Goal: Information Seeking & Learning: Compare options

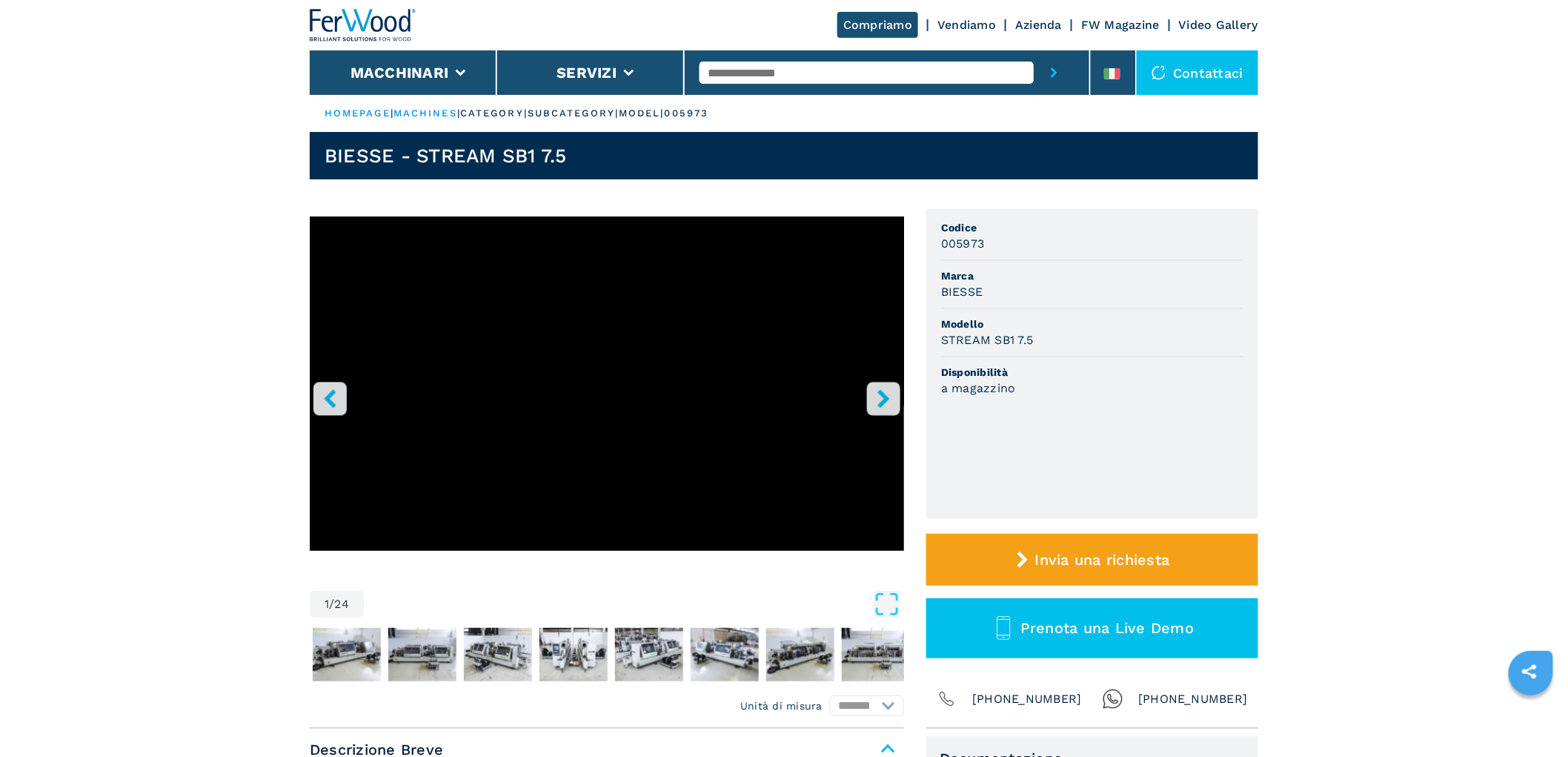
click at [364, 35] on img at bounding box center [363, 25] width 107 height 33
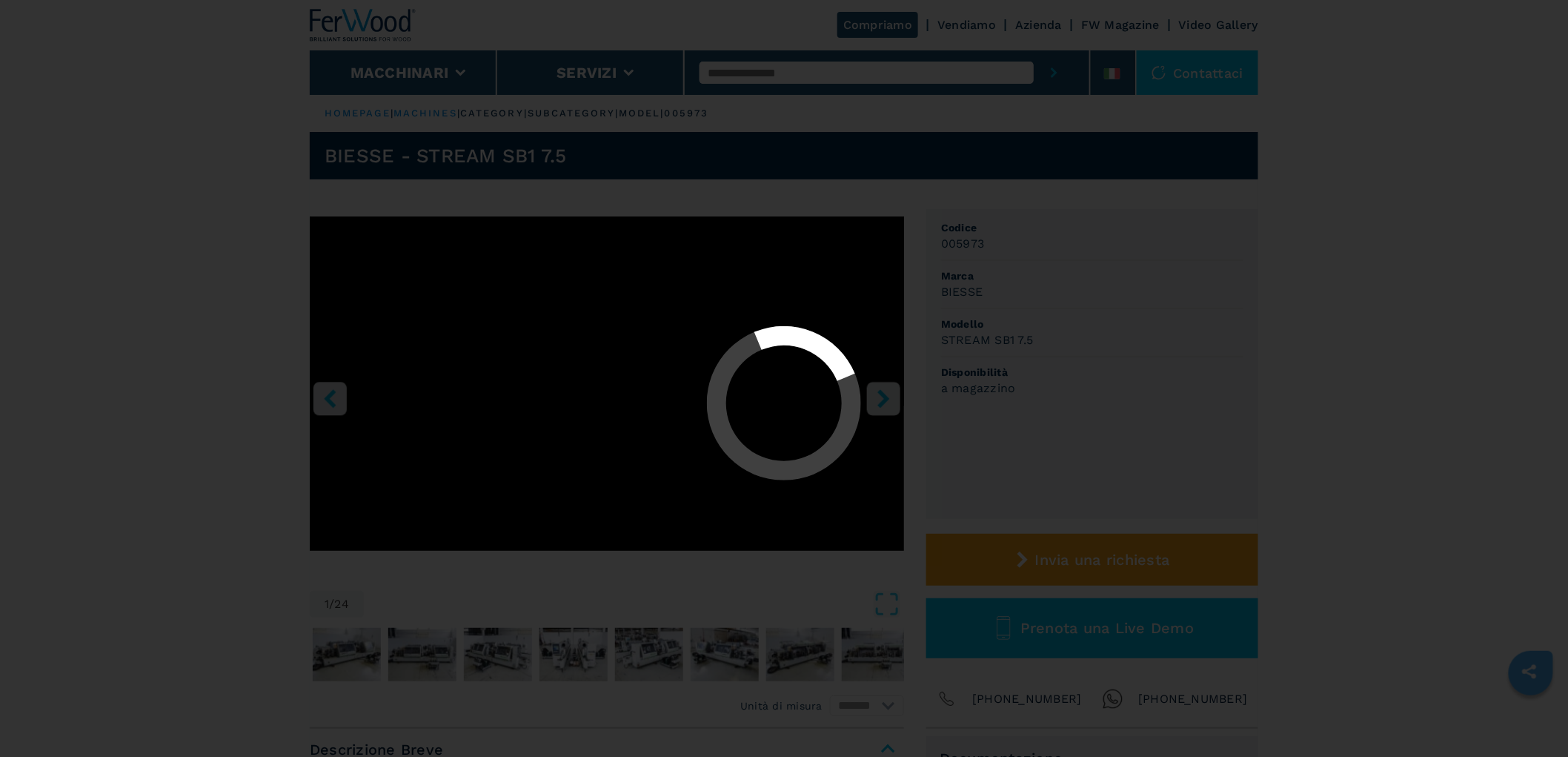
click at [1485, 344] on div at bounding box center [784, 404] width 1542 height 156
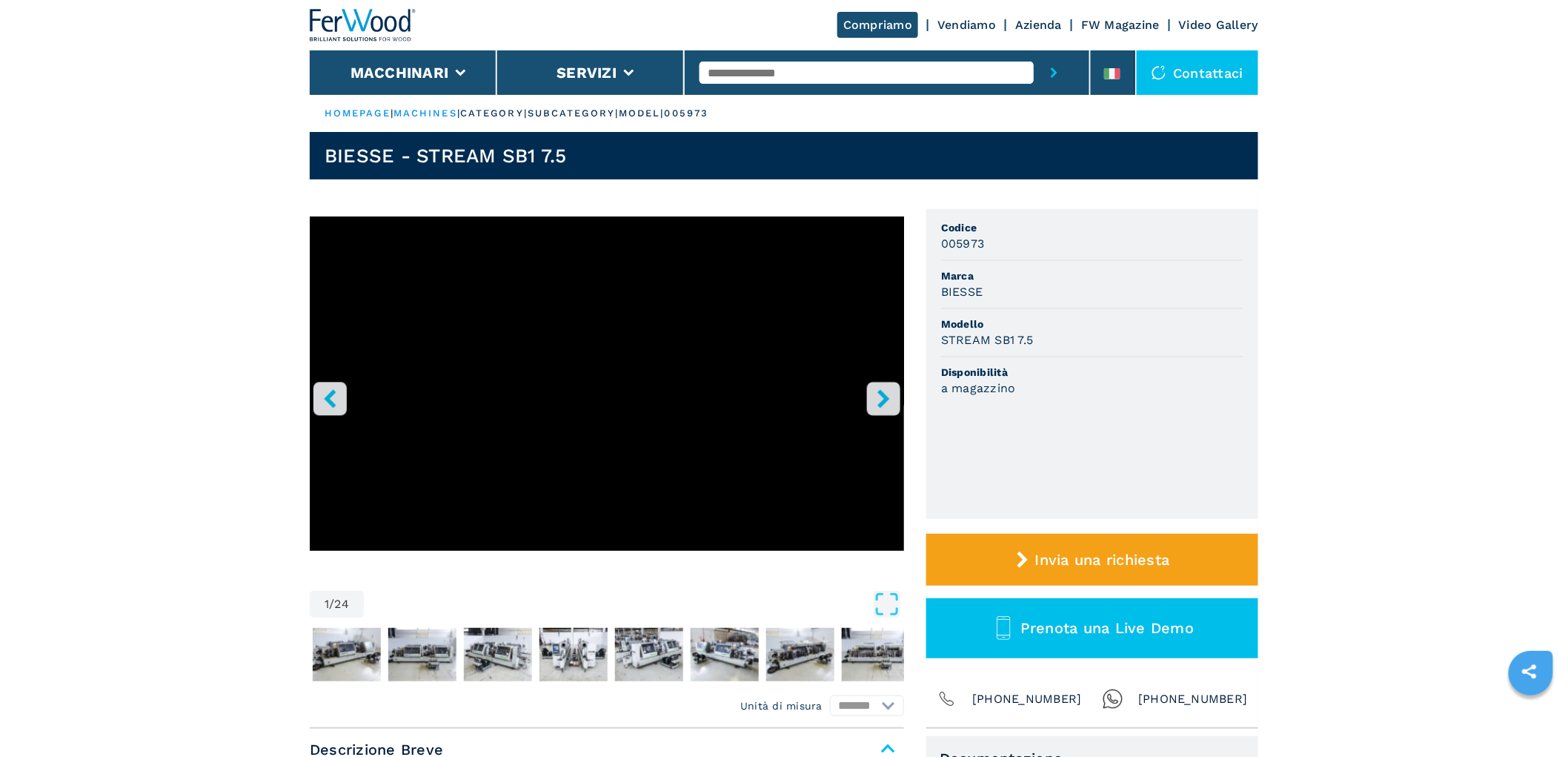
click at [413, 34] on img at bounding box center [363, 25] width 107 height 33
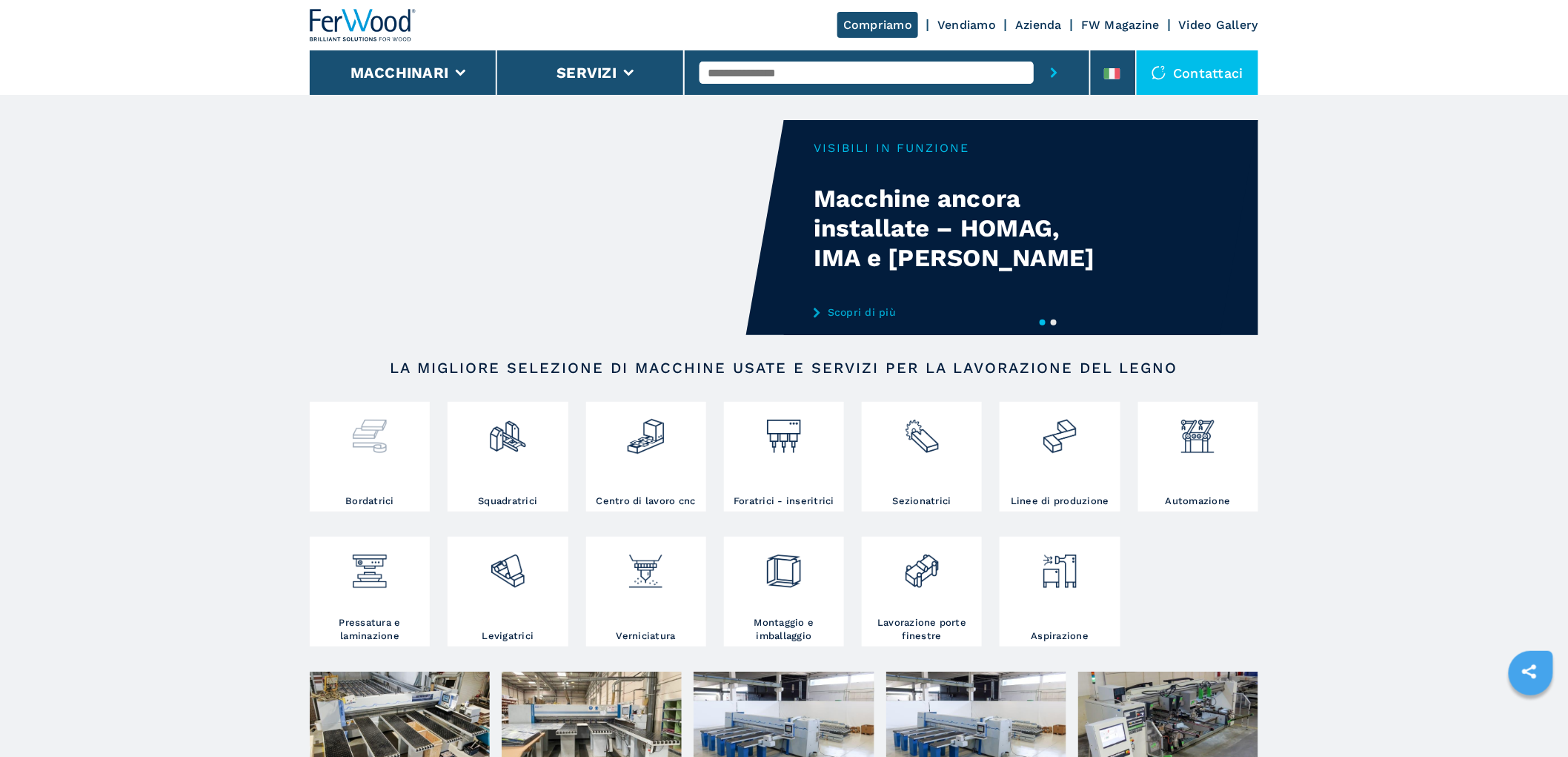
click at [353, 477] on div at bounding box center [370, 449] width 113 height 89
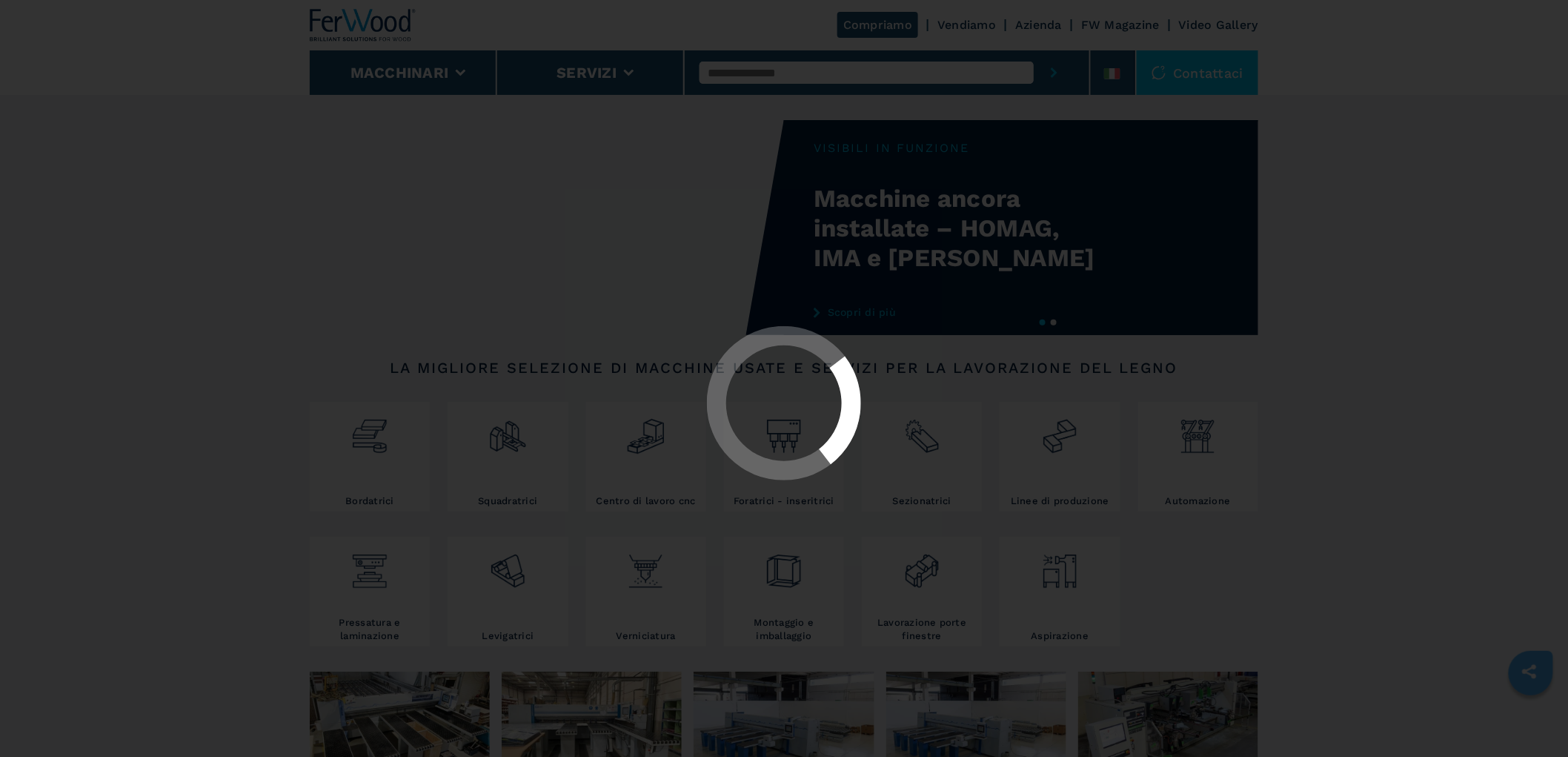
select select "**********"
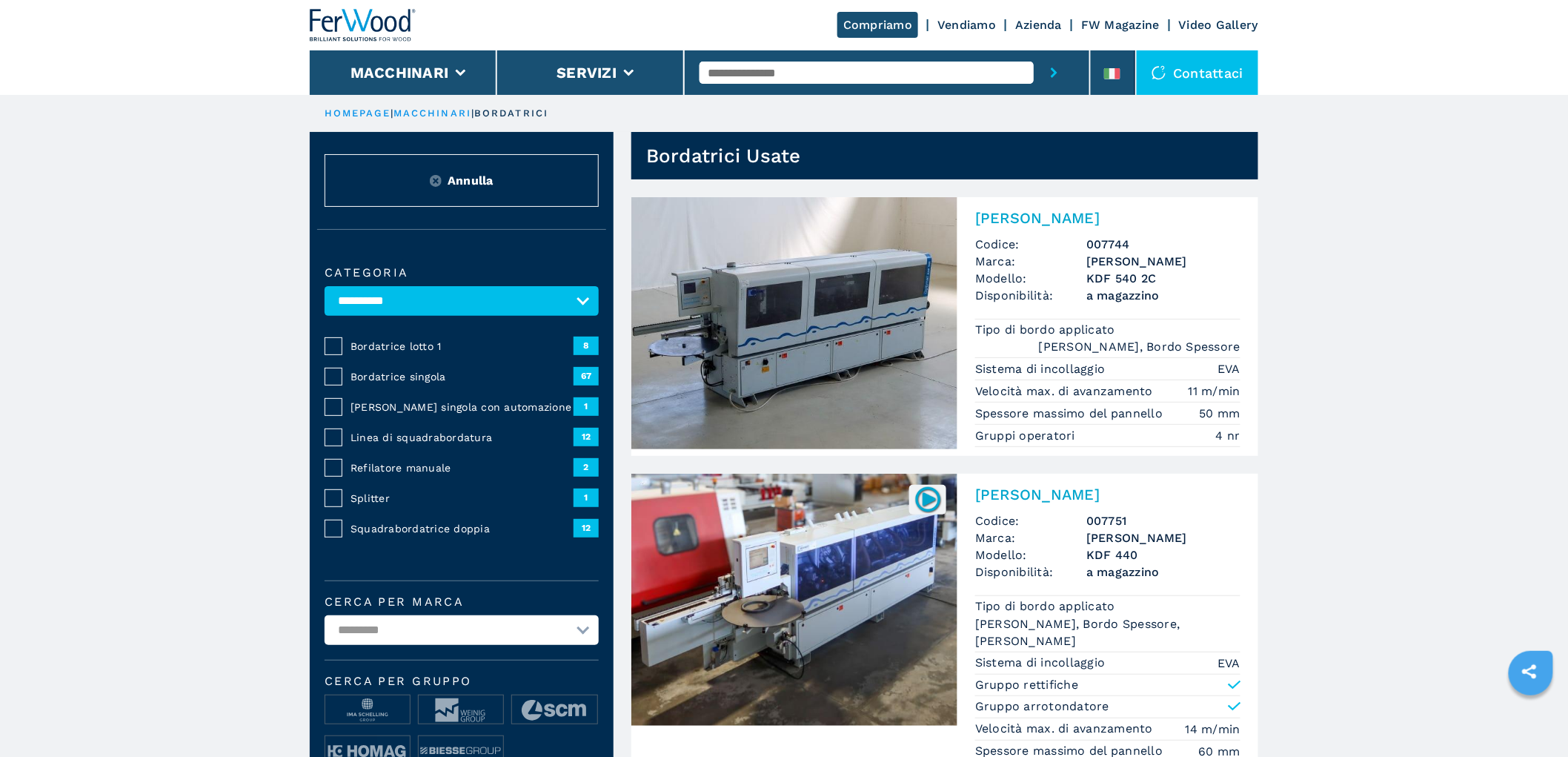
click at [406, 343] on span "Bordatrice lotto 1" at bounding box center [461, 346] width 223 height 15
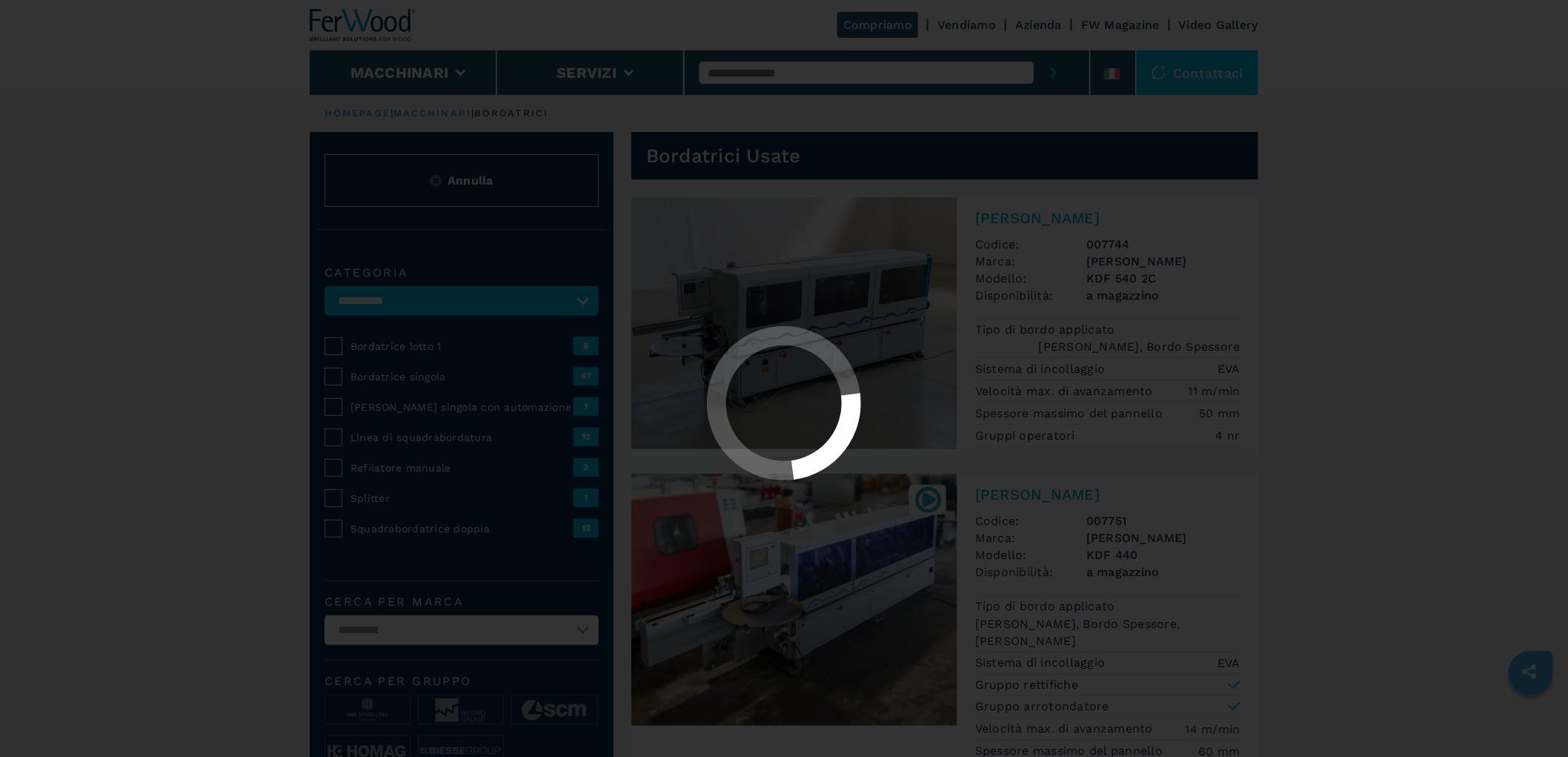
select select "**********"
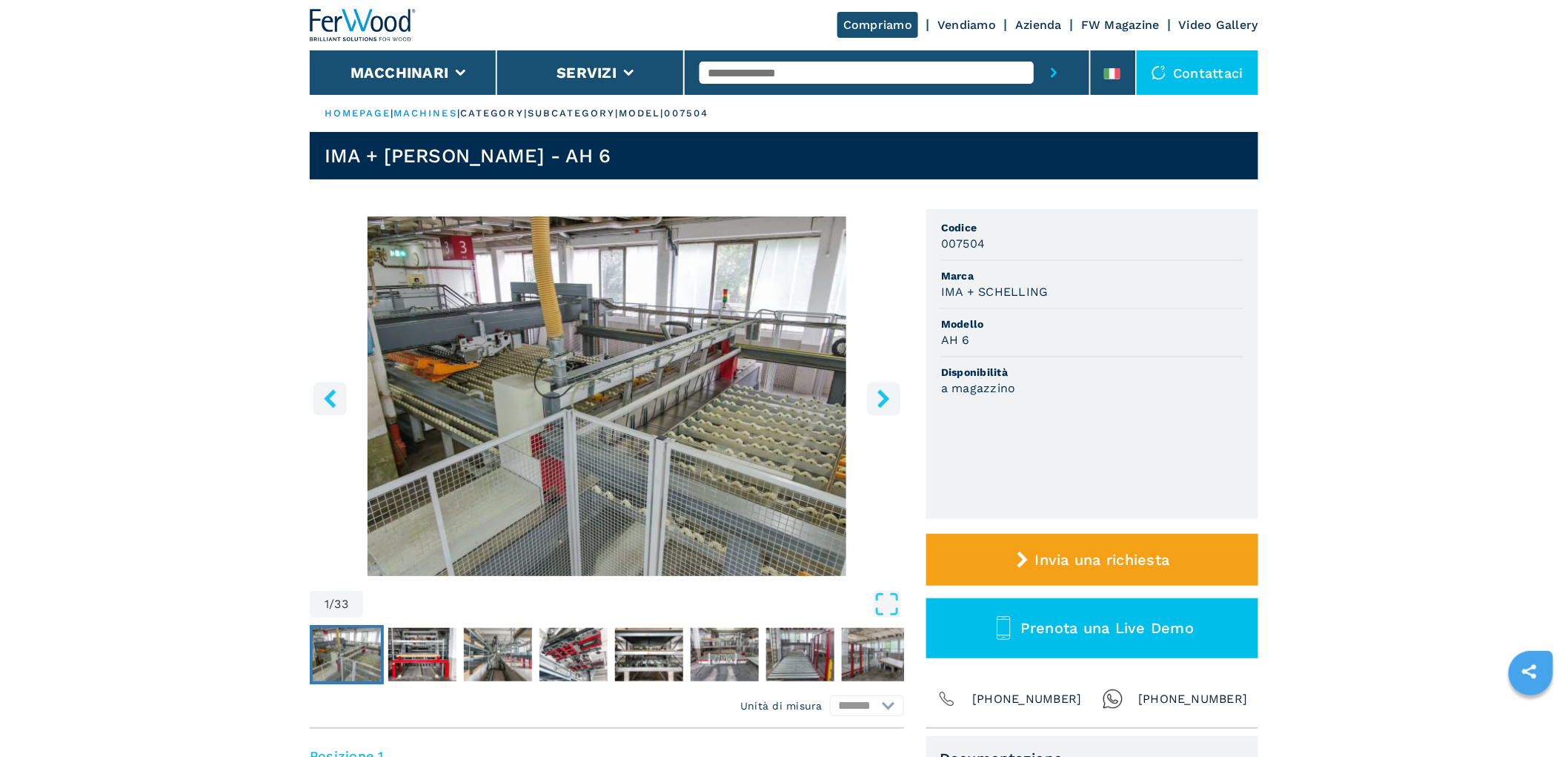
click at [879, 382] on button "right-button" at bounding box center [884, 399] width 34 height 34
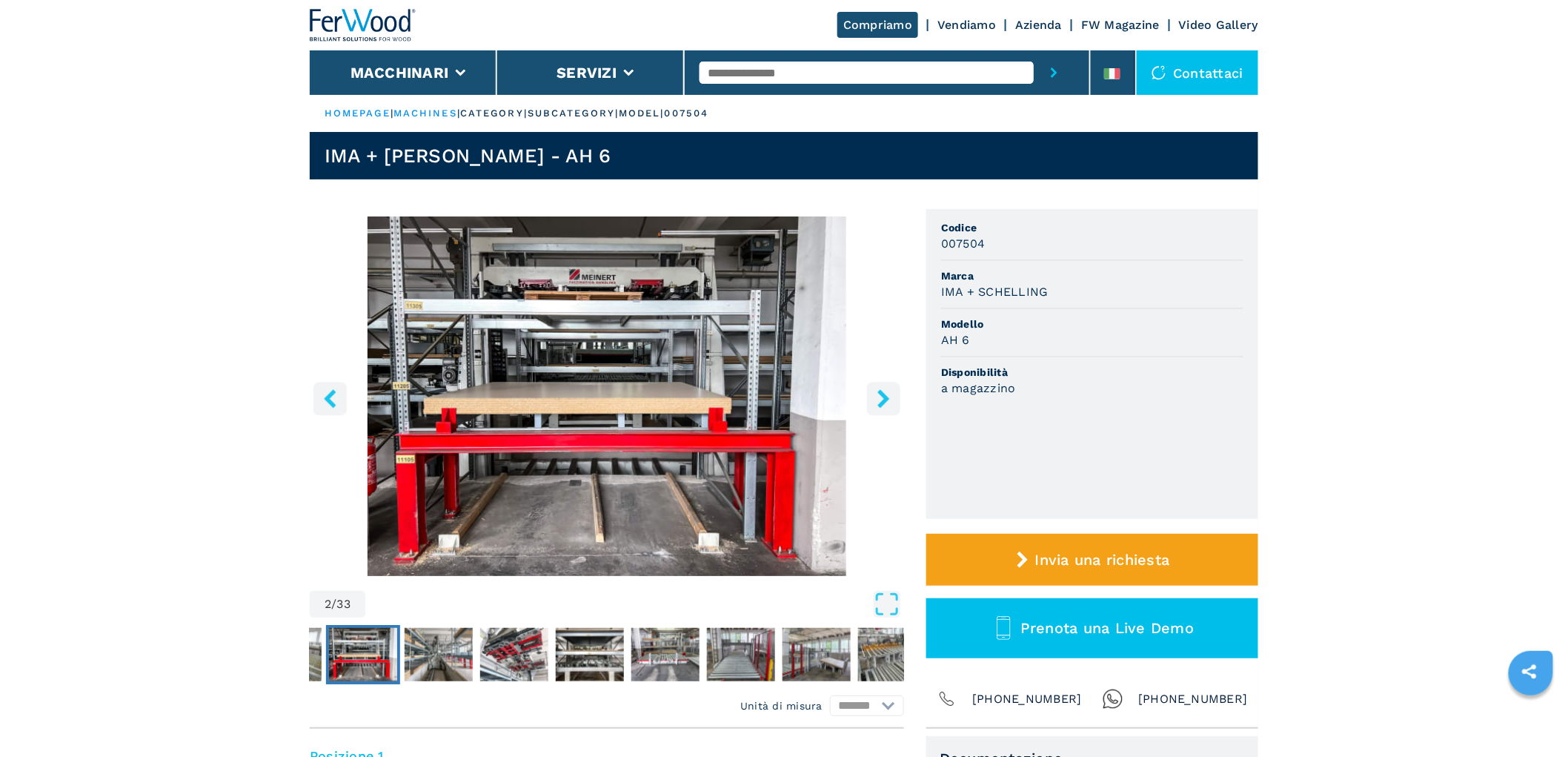
click at [879, 382] on button "right-button" at bounding box center [884, 399] width 34 height 34
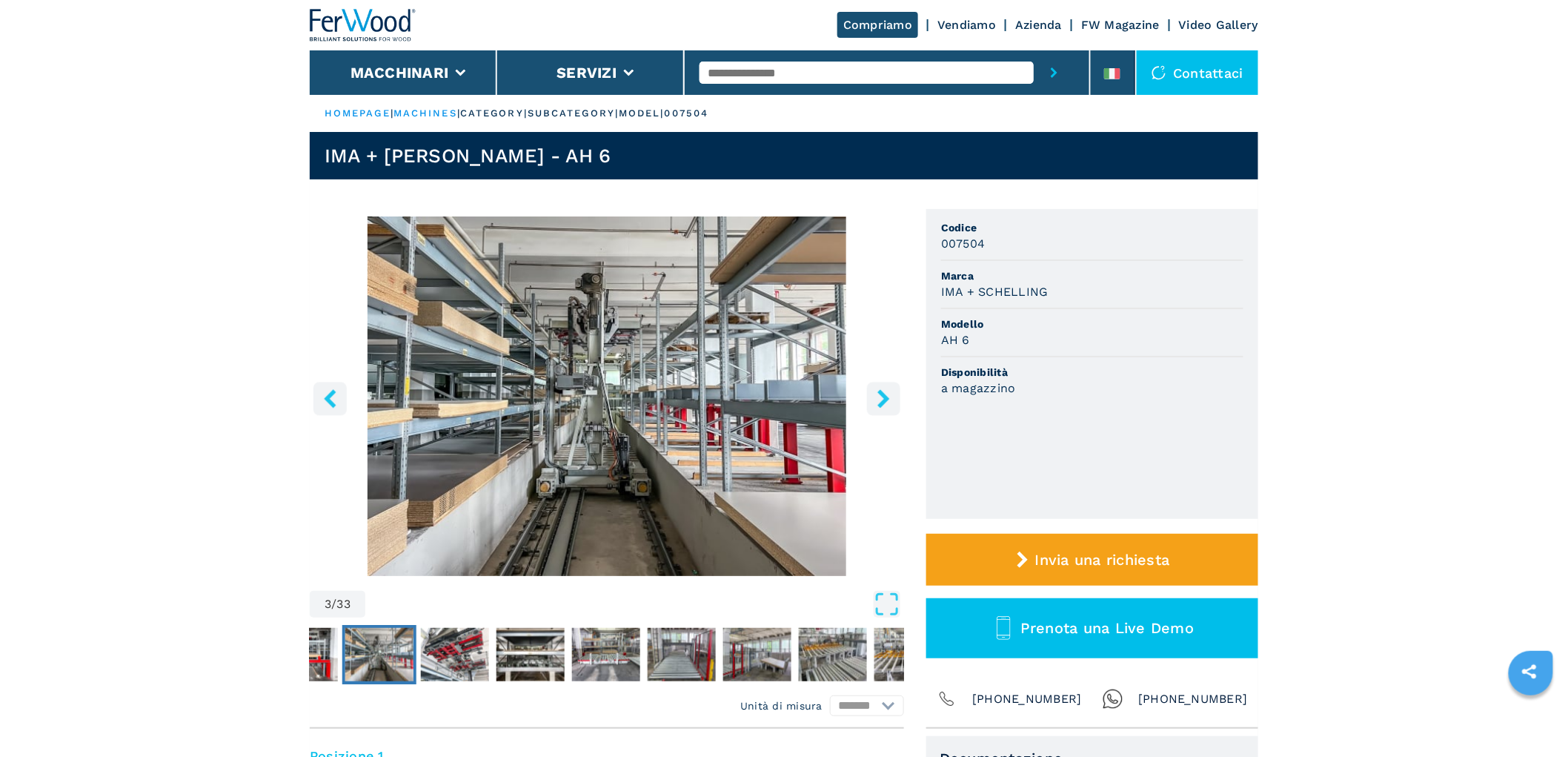
click at [879, 382] on button "right-button" at bounding box center [884, 399] width 34 height 34
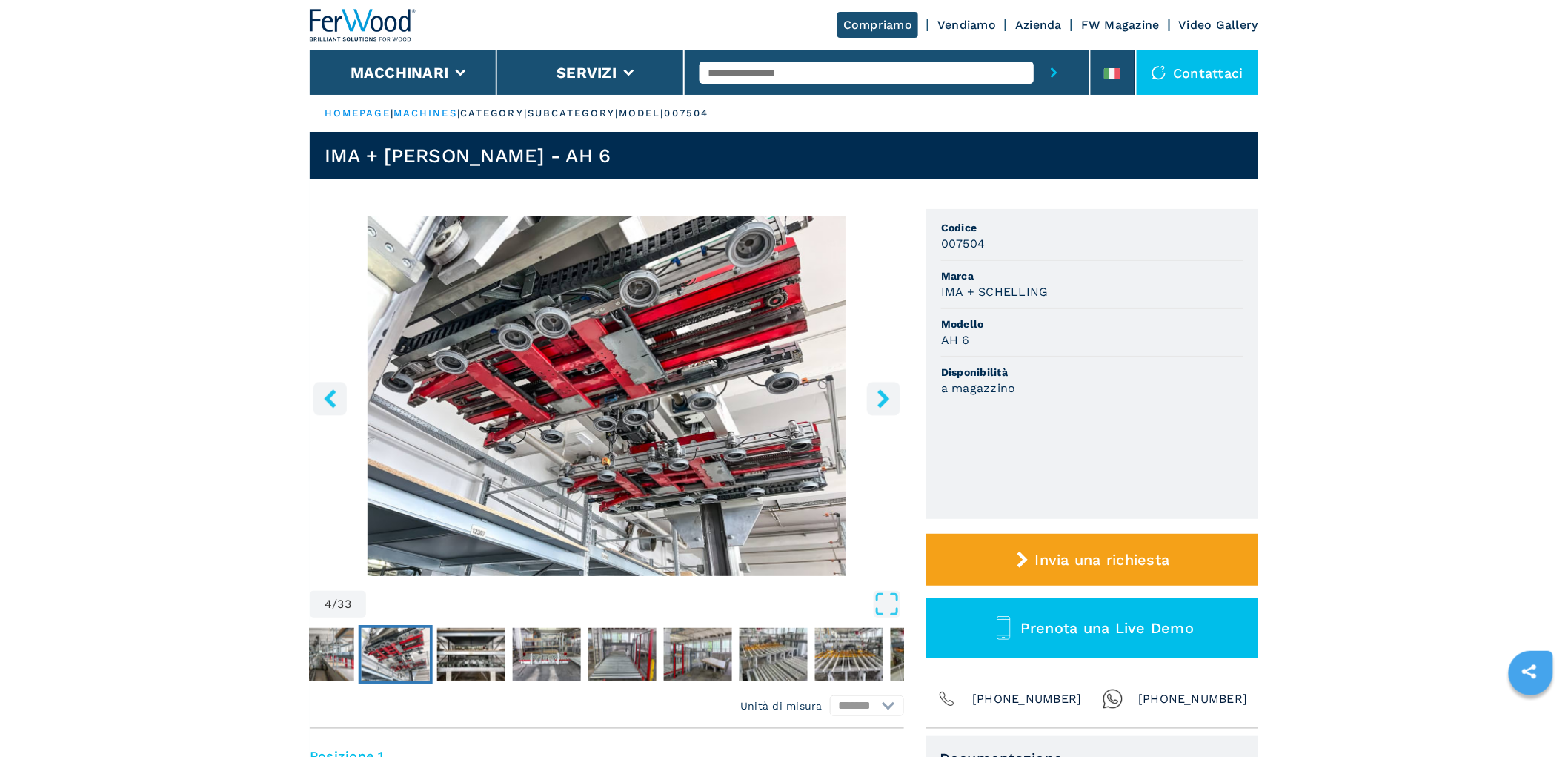
click at [879, 382] on button "right-button" at bounding box center [884, 399] width 34 height 34
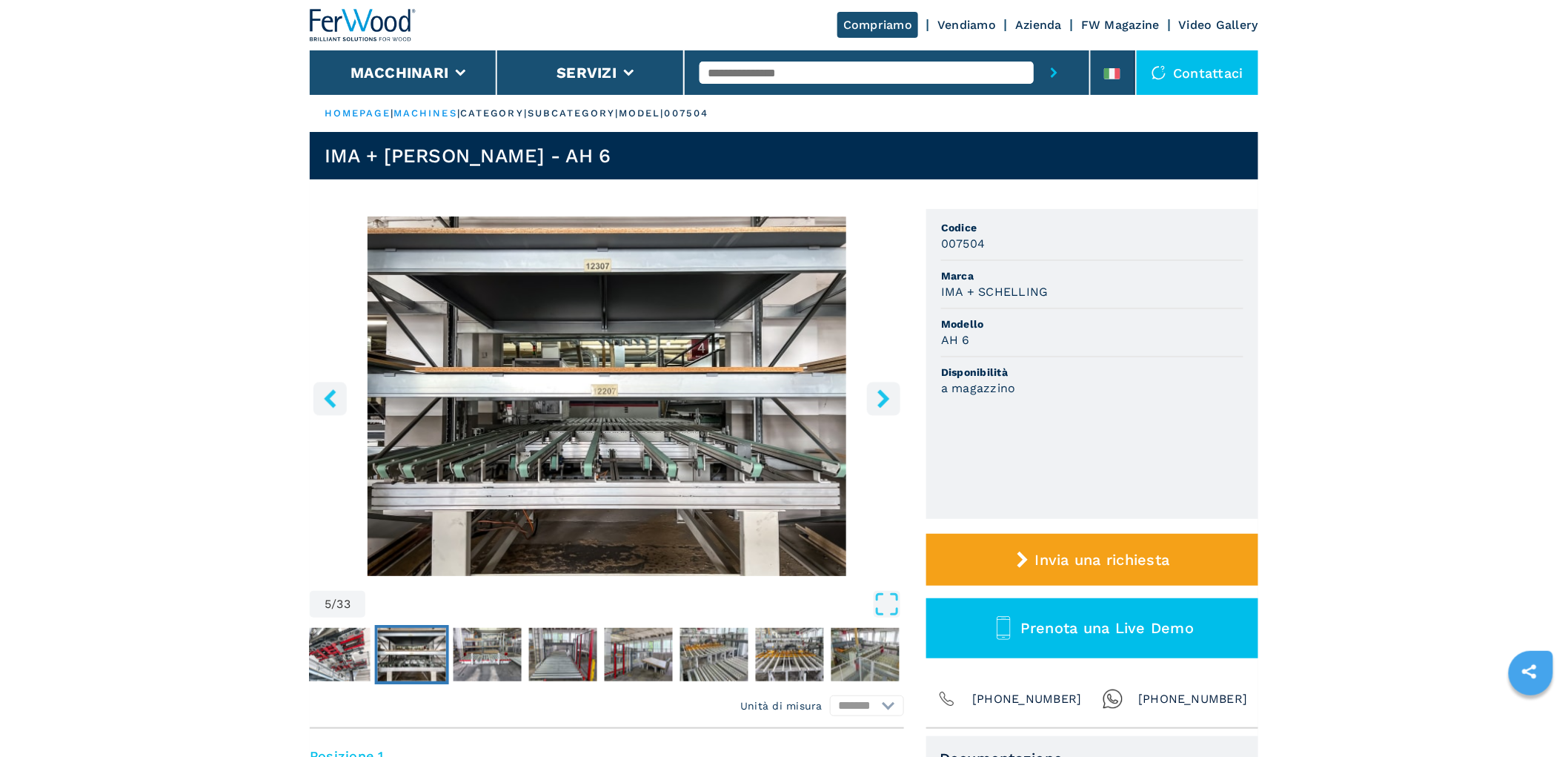
click at [879, 382] on button "right-button" at bounding box center [884, 399] width 34 height 34
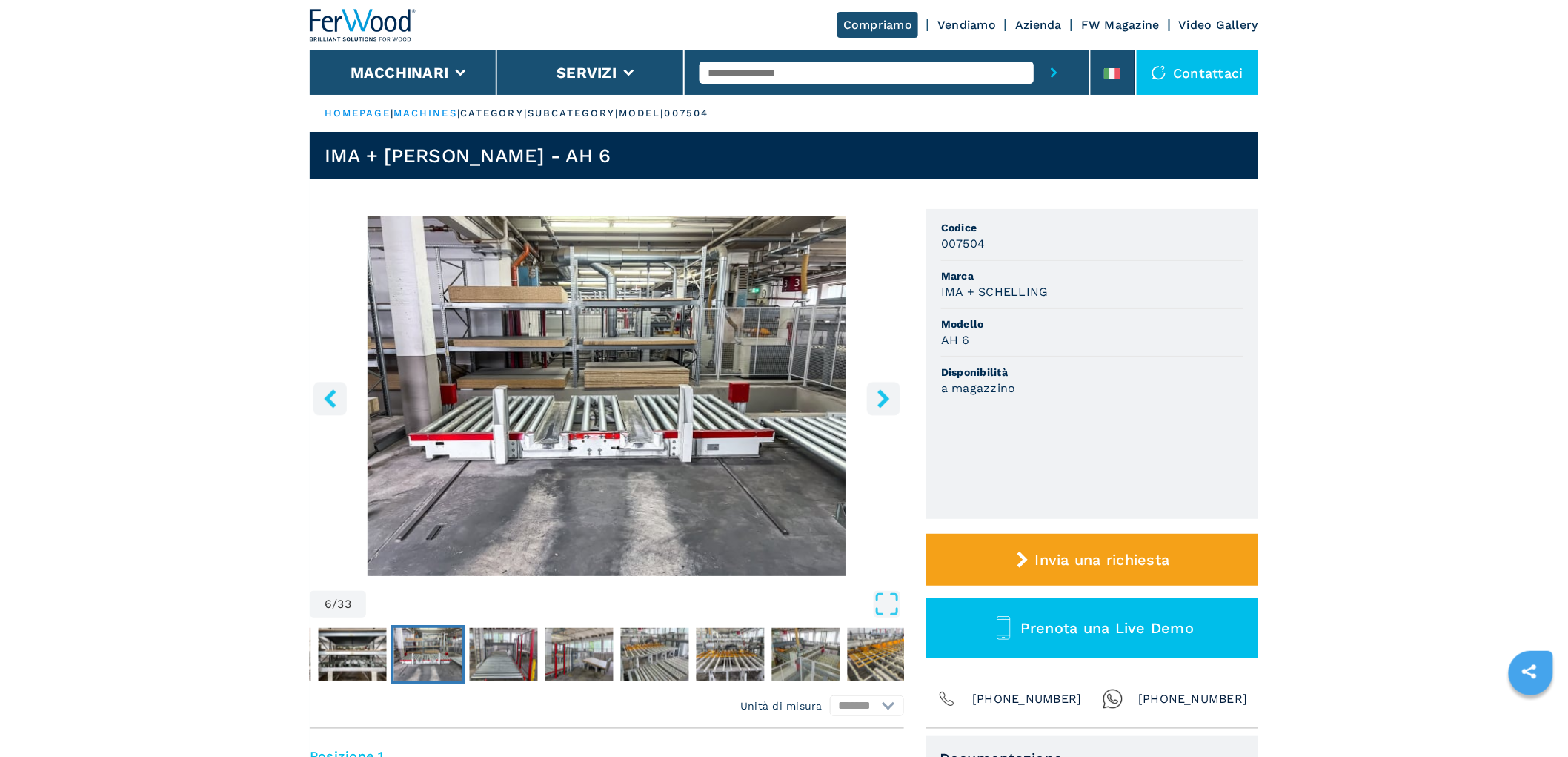
click at [879, 382] on button "right-button" at bounding box center [884, 399] width 34 height 34
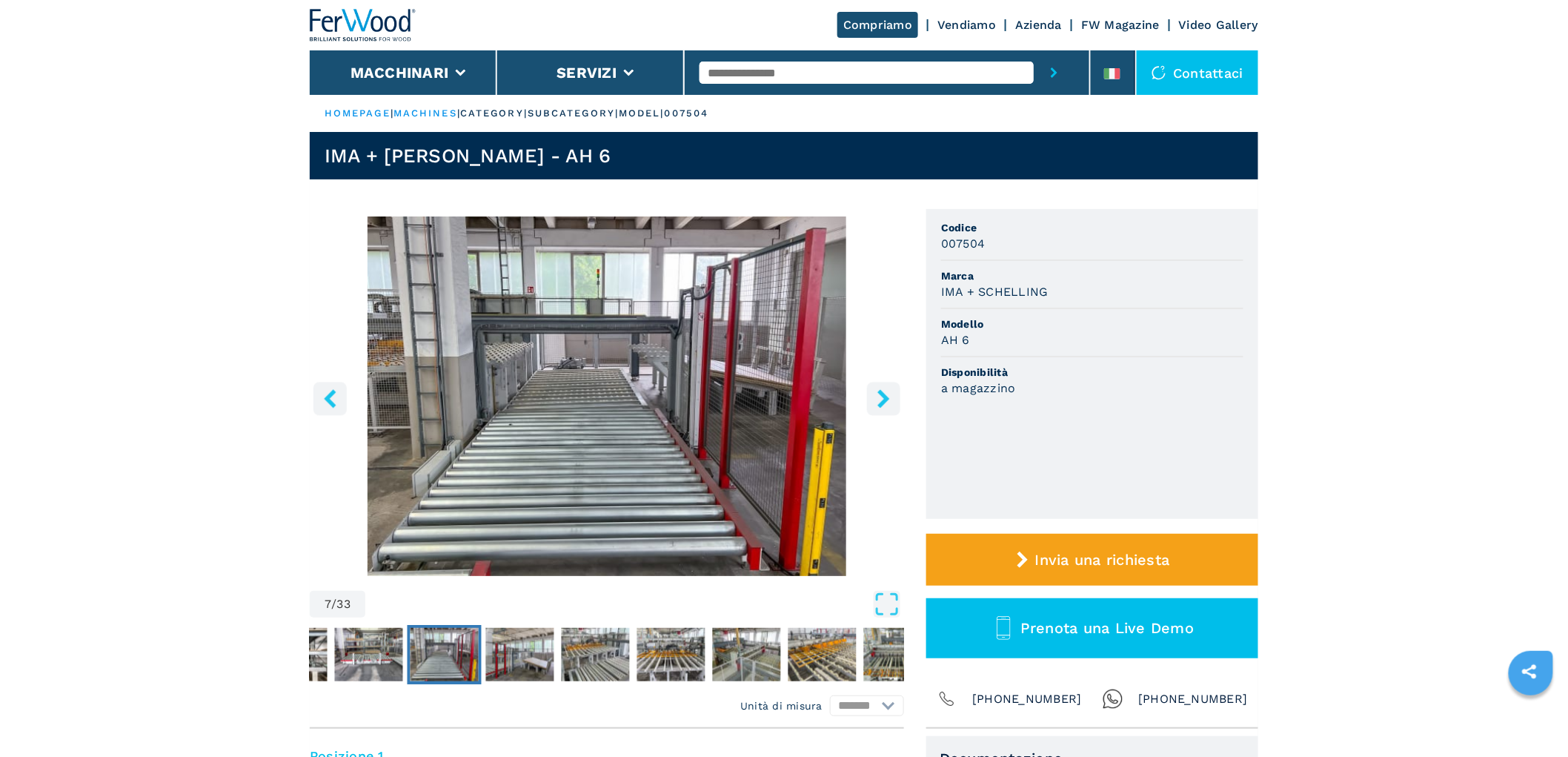
click at [879, 382] on button "right-button" at bounding box center [884, 399] width 34 height 34
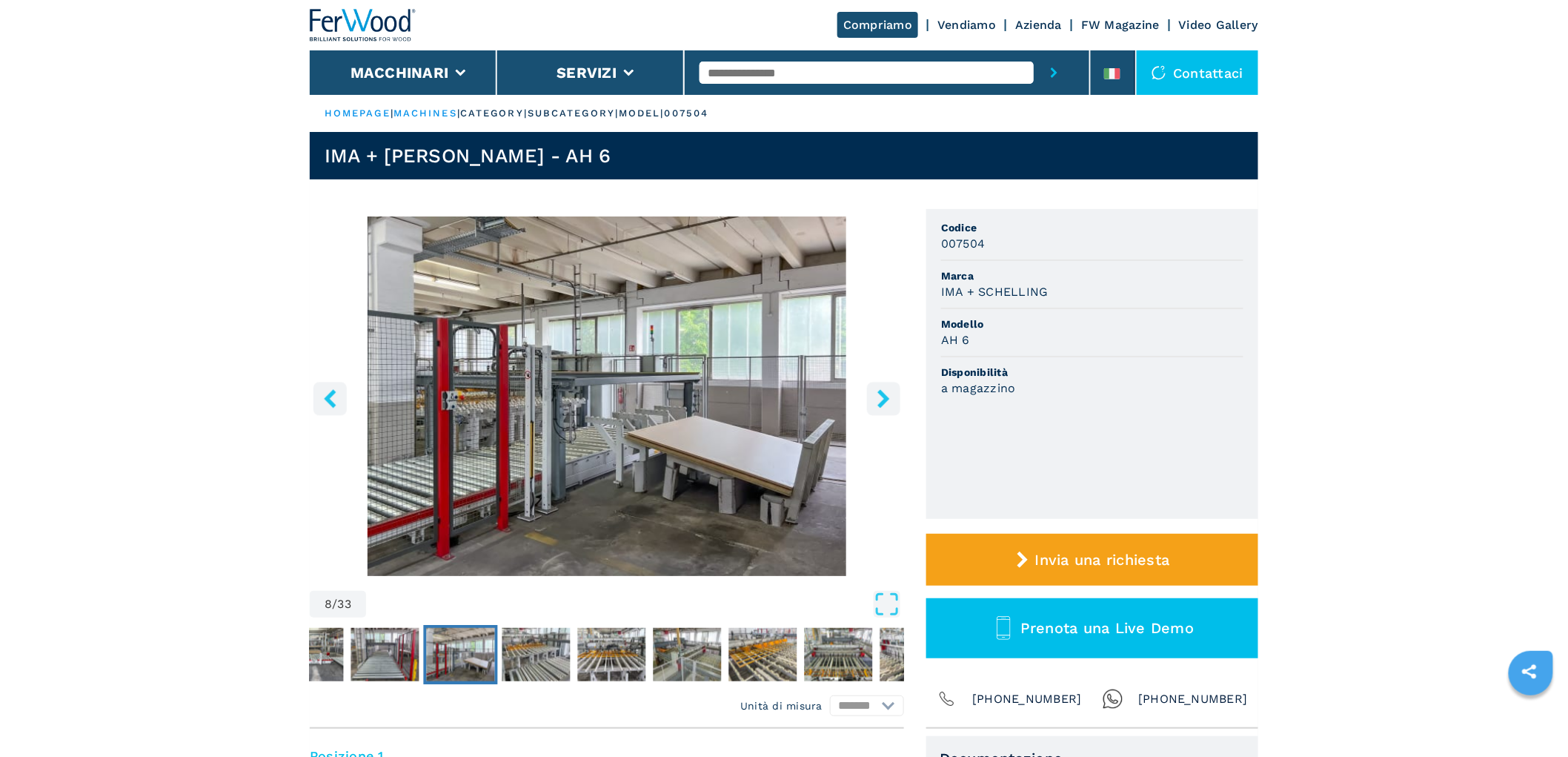
click at [879, 382] on button "right-button" at bounding box center [884, 399] width 34 height 34
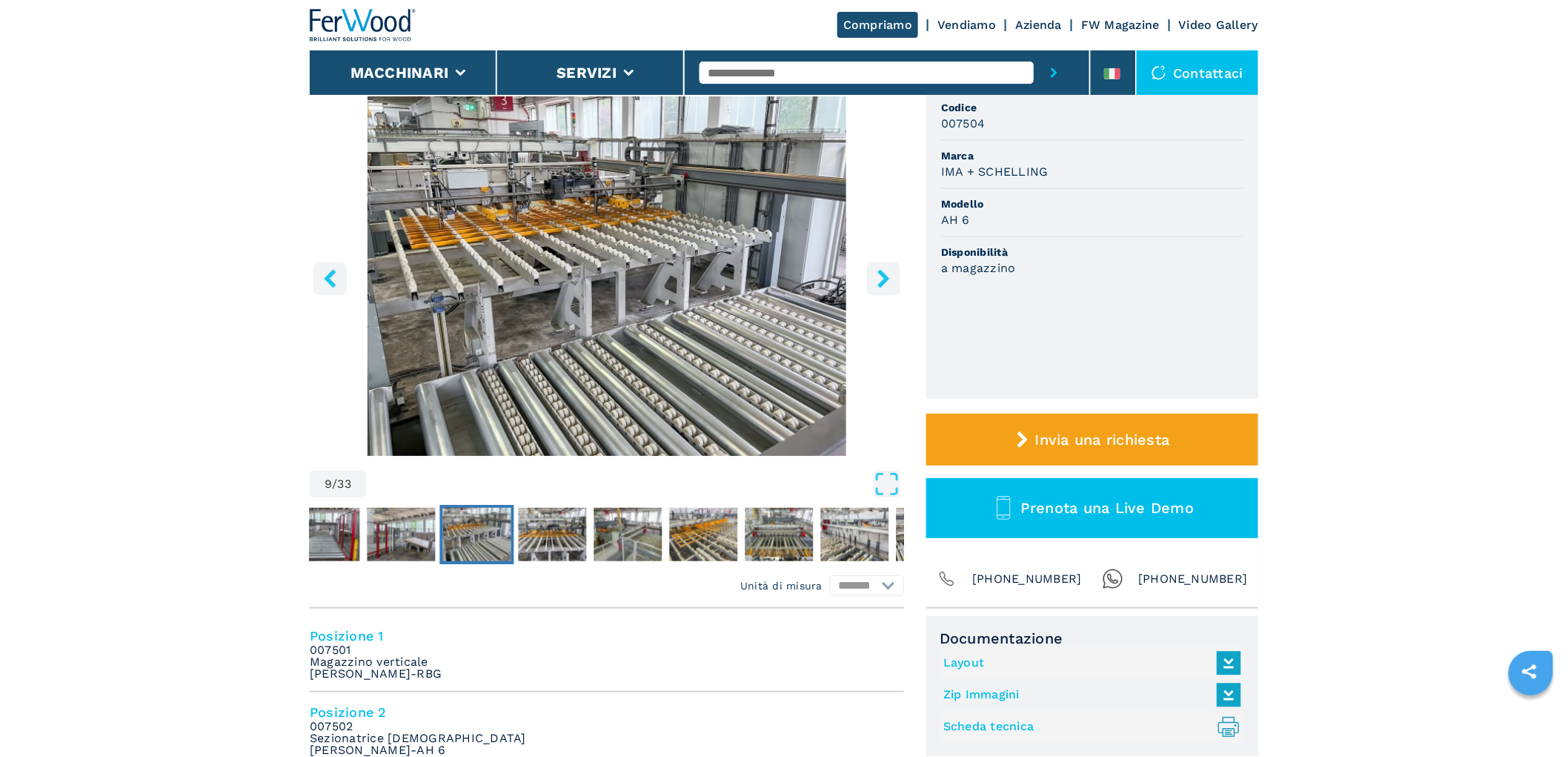
scroll to position [82, 0]
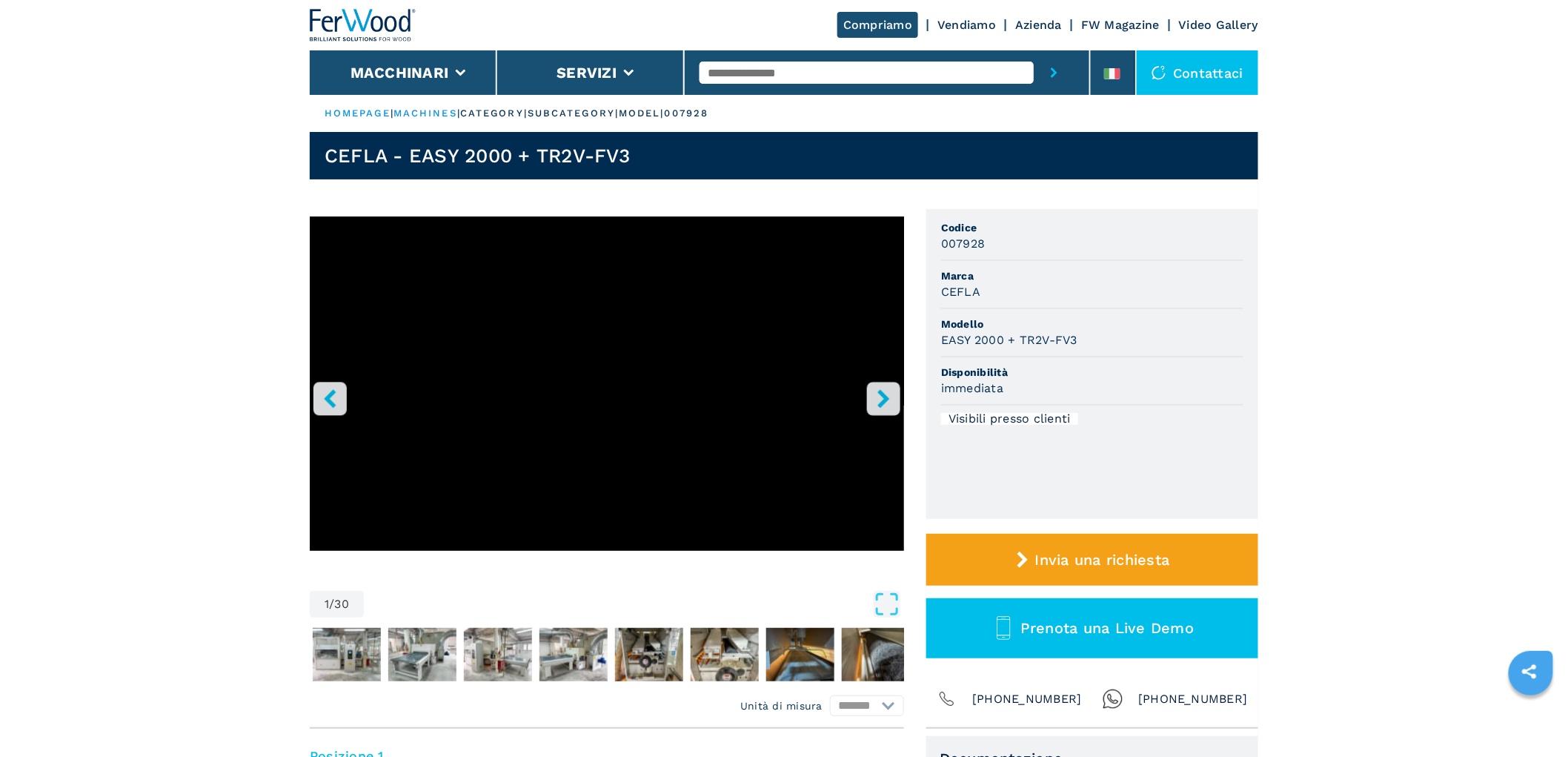
click at [443, 44] on div "Compriamo Vendiamo Azienda FW Magazine Video Gallery" at bounding box center [784, 25] width 949 height 50
click at [365, 26] on img at bounding box center [363, 25] width 107 height 33
